Goal: Information Seeking & Learning: Learn about a topic

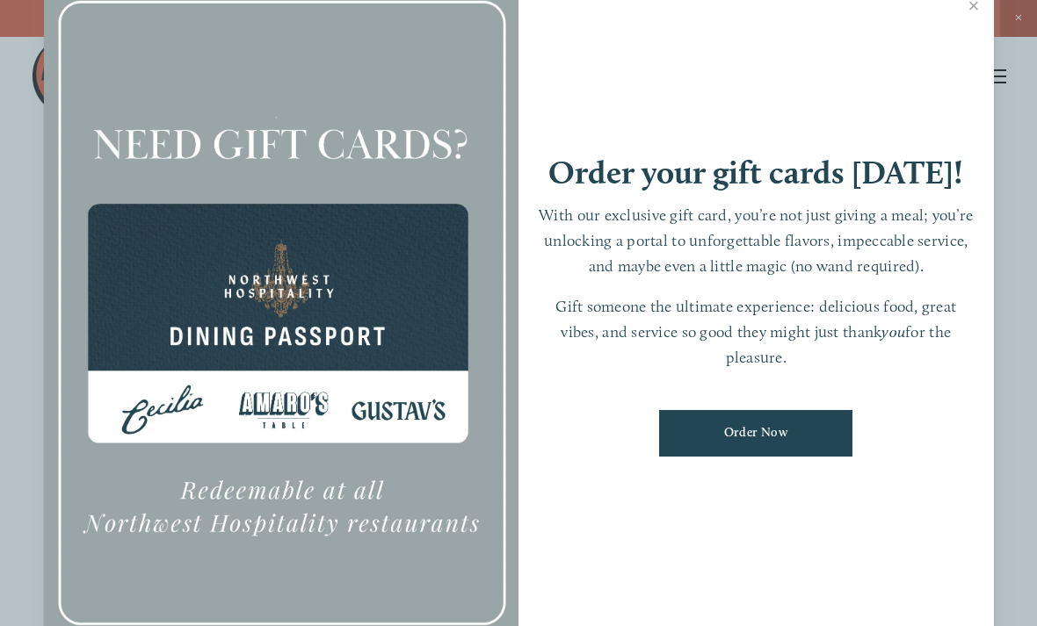
click at [972, 22] on link "Close" at bounding box center [974, 7] width 34 height 49
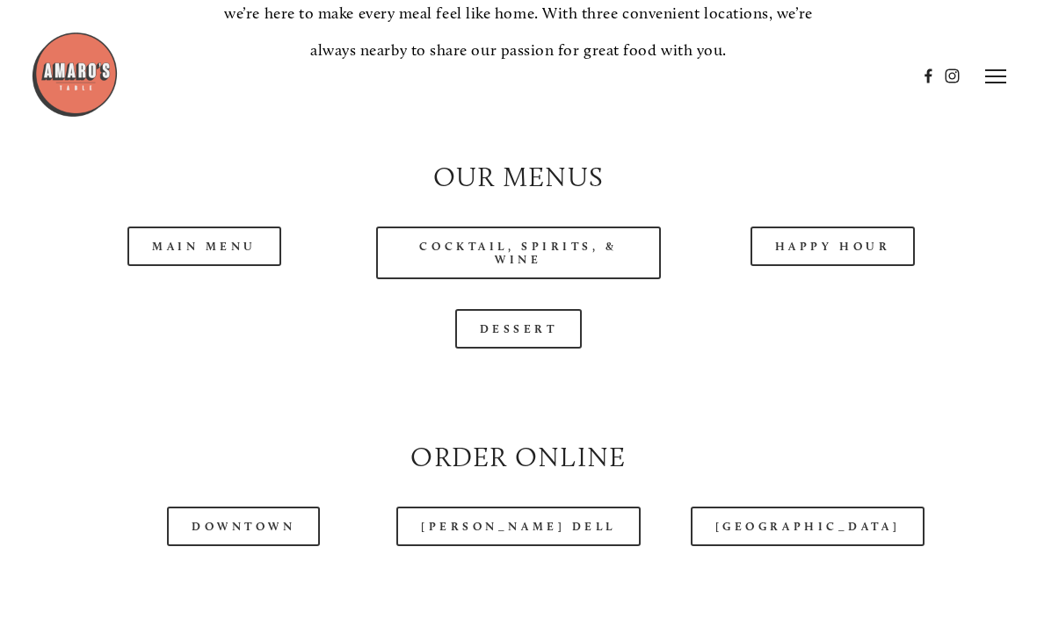
scroll to position [1486, 0]
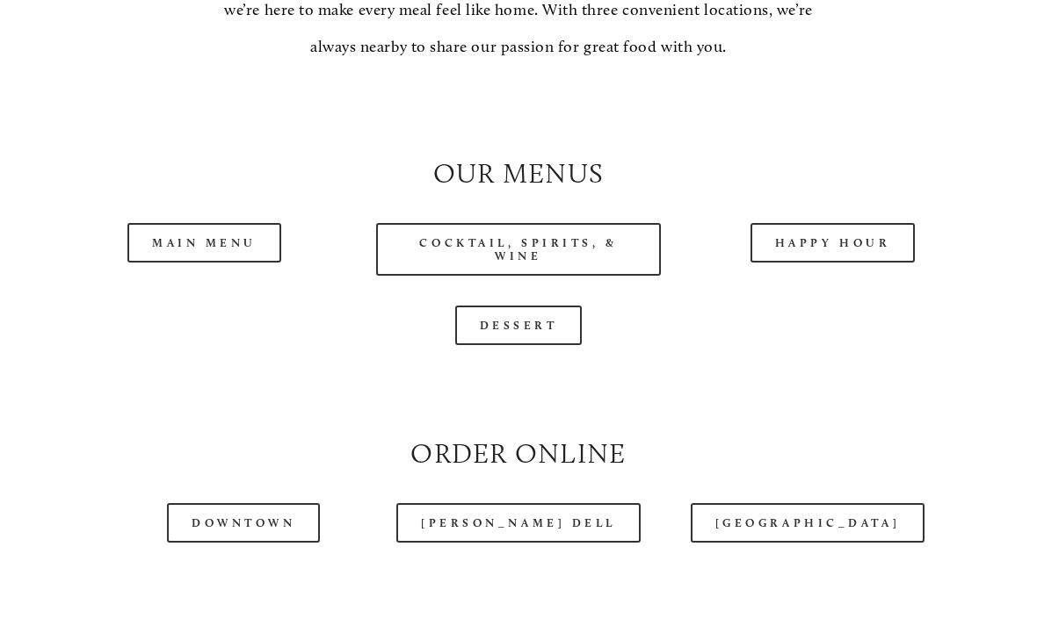
click at [217, 254] on link "Main Menu" at bounding box center [204, 244] width 154 height 40
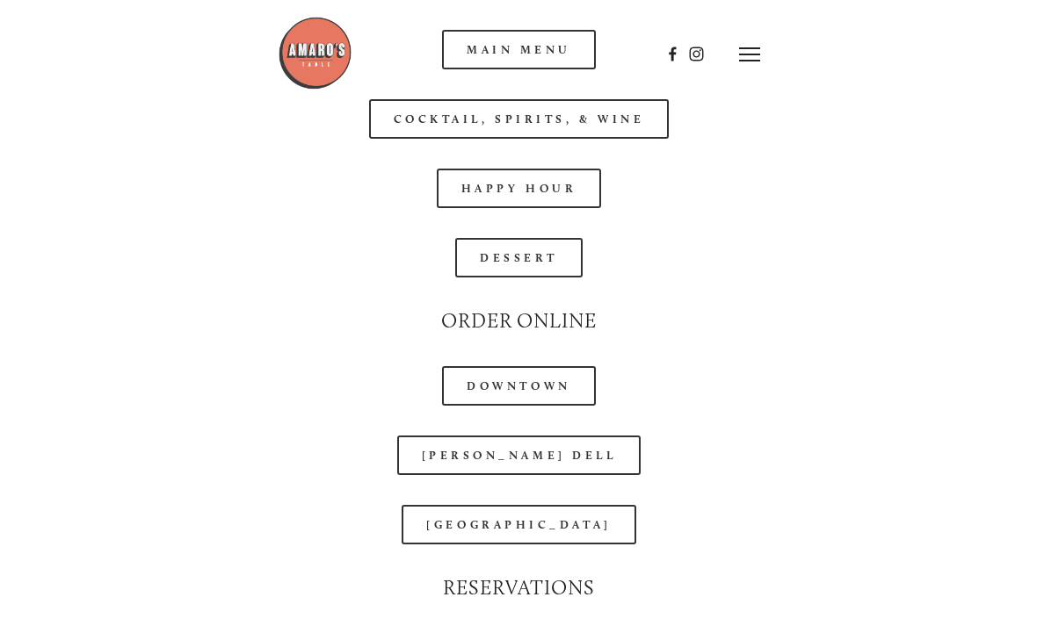
scroll to position [1399, 0]
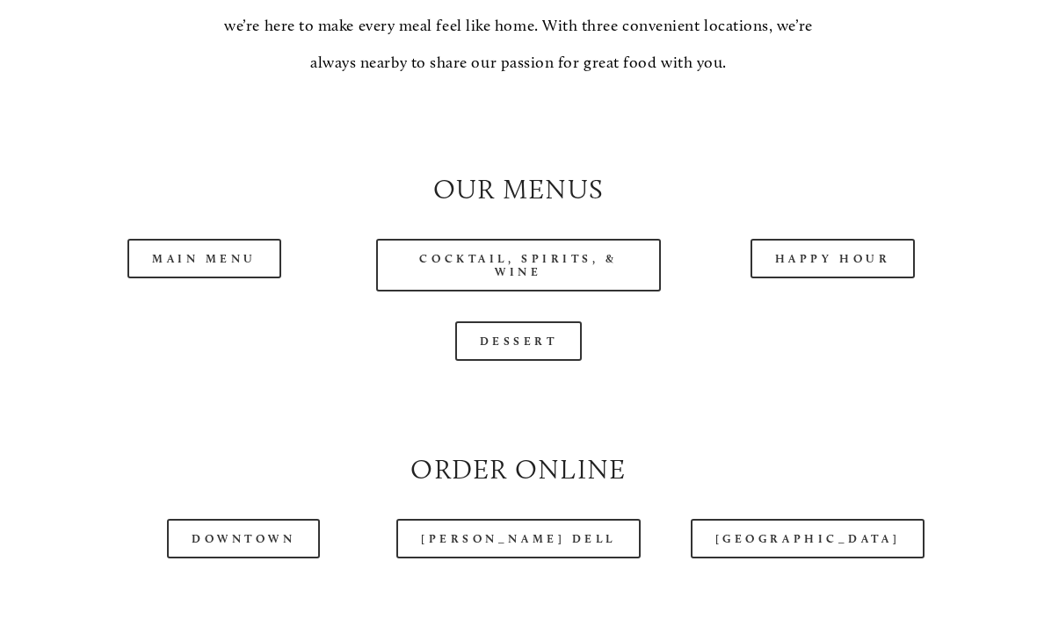
scroll to position [1548, 0]
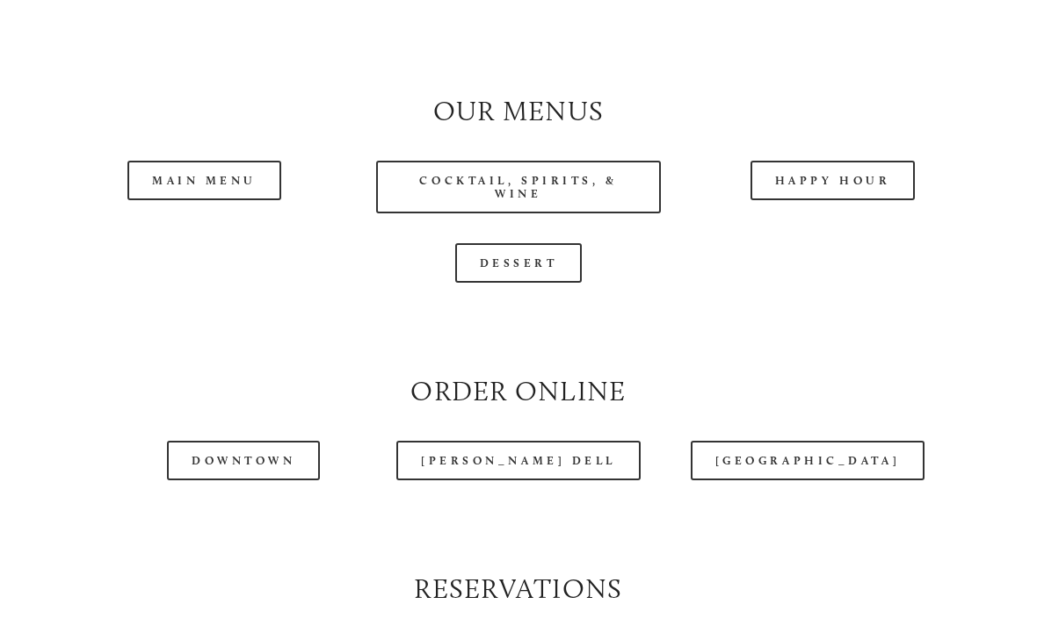
click at [598, 210] on link "Cocktail, Spirits, & Wine" at bounding box center [518, 188] width 284 height 53
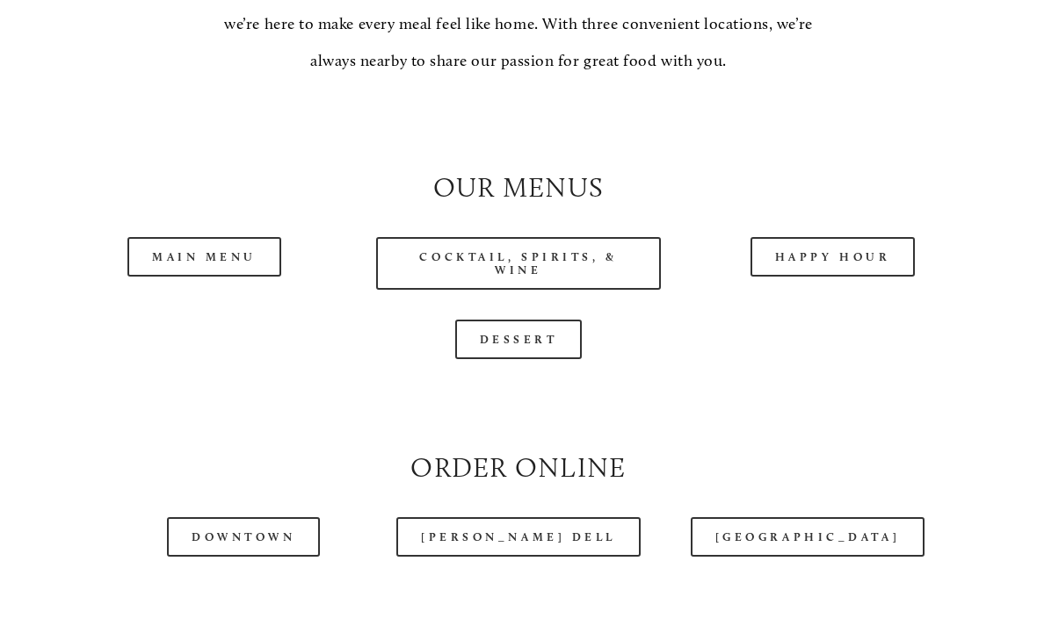
scroll to position [1477, 0]
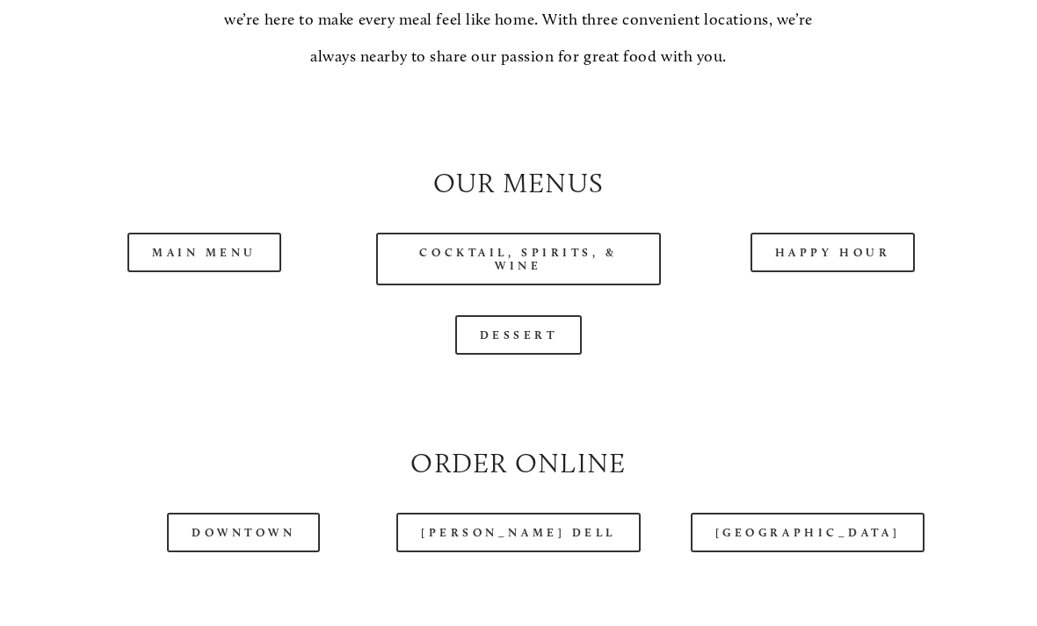
click at [828, 272] on link "Happy Hour" at bounding box center [832, 253] width 165 height 40
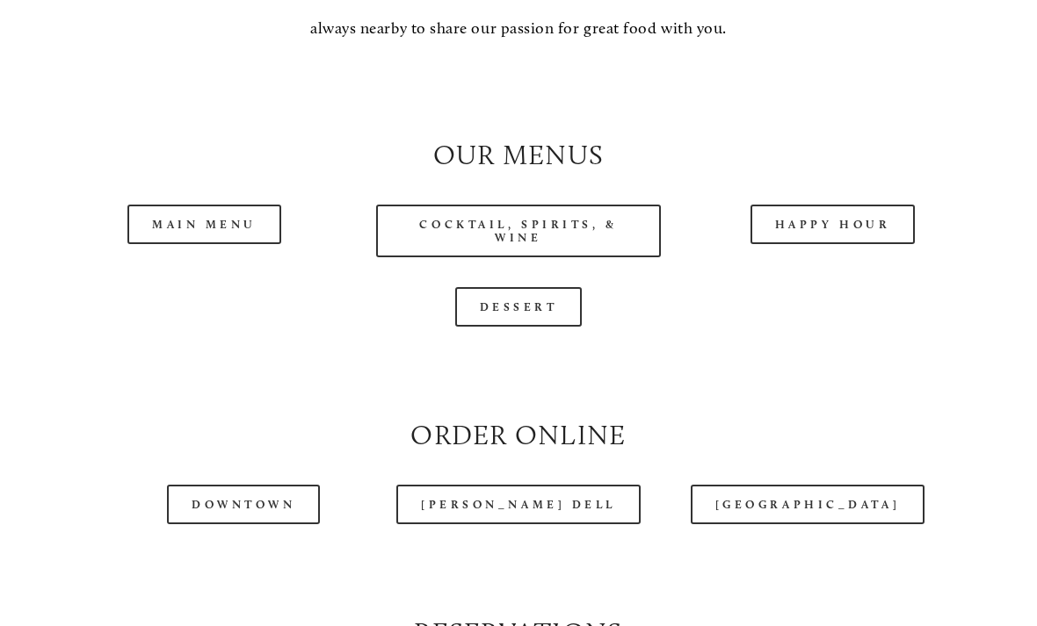
click at [148, 235] on link "Main Menu" at bounding box center [204, 225] width 154 height 40
